Goal: Information Seeking & Learning: Learn about a topic

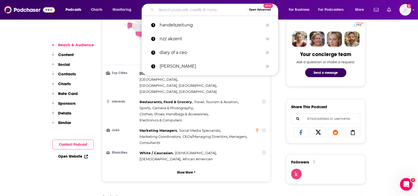
click at [172, 12] on input "Search podcasts, credits, & more..." at bounding box center [201, 10] width 90 height 8
paste input "Paisa Vaisa network"
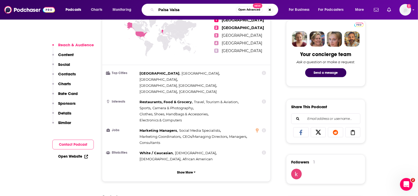
type input "Paisa Vaisa"
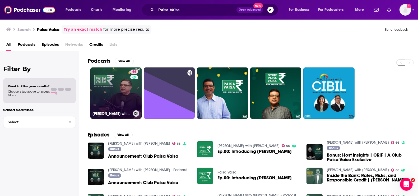
click at [125, 93] on link "66 [PERSON_NAME] with [PERSON_NAME]" at bounding box center [115, 92] width 51 height 51
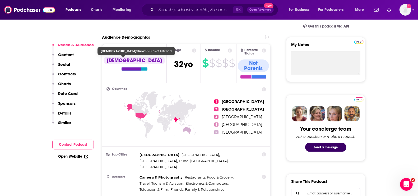
scroll to position [203, 0]
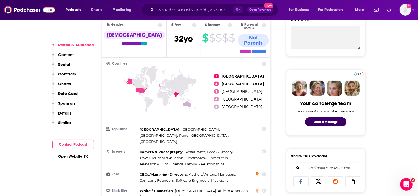
click at [258, 172] on icon at bounding box center [257, 174] width 3 height 4
click at [264, 172] on icon at bounding box center [264, 174] width 4 height 4
click at [181, 178] on span "Software Engineers" at bounding box center [193, 180] width 34 height 4
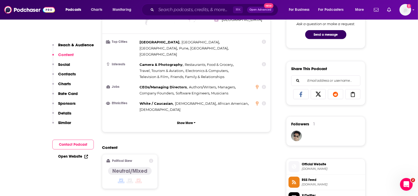
scroll to position [297, 0]
